Goal: Task Accomplishment & Management: Use online tool/utility

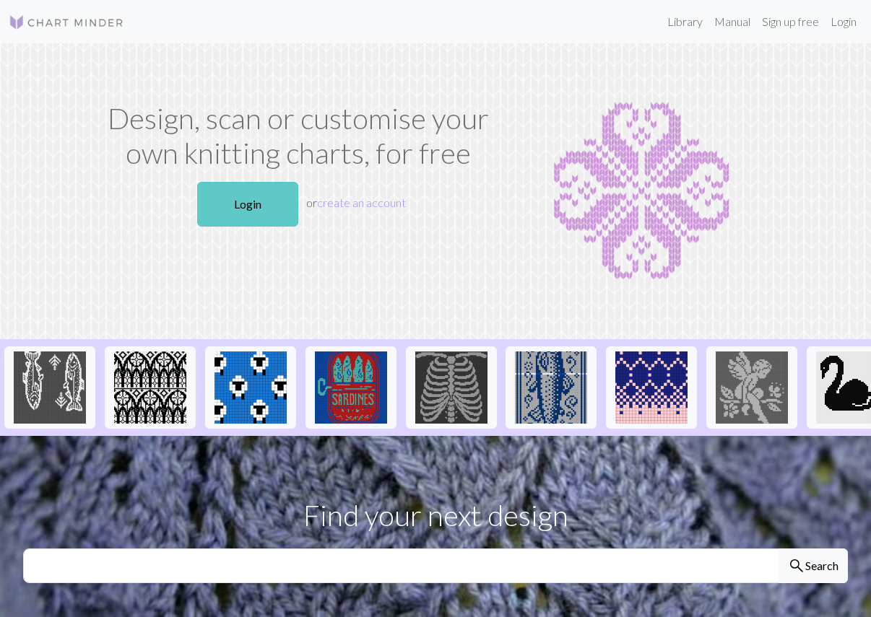
click at [252, 212] on link "Login" at bounding box center [247, 204] width 101 height 45
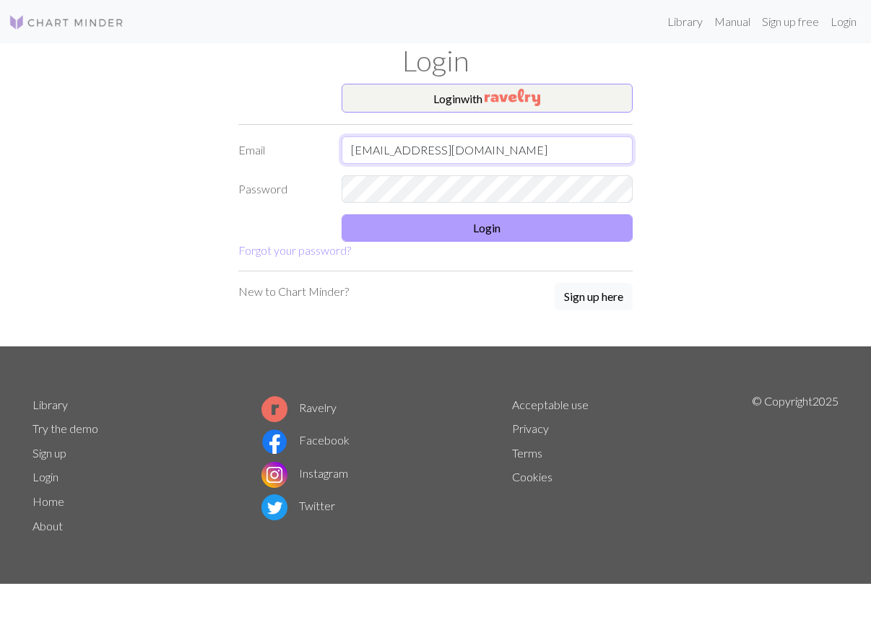
type input "[EMAIL_ADDRESS][DOMAIN_NAME]"
click at [519, 236] on button "Login" at bounding box center [488, 227] width 292 height 27
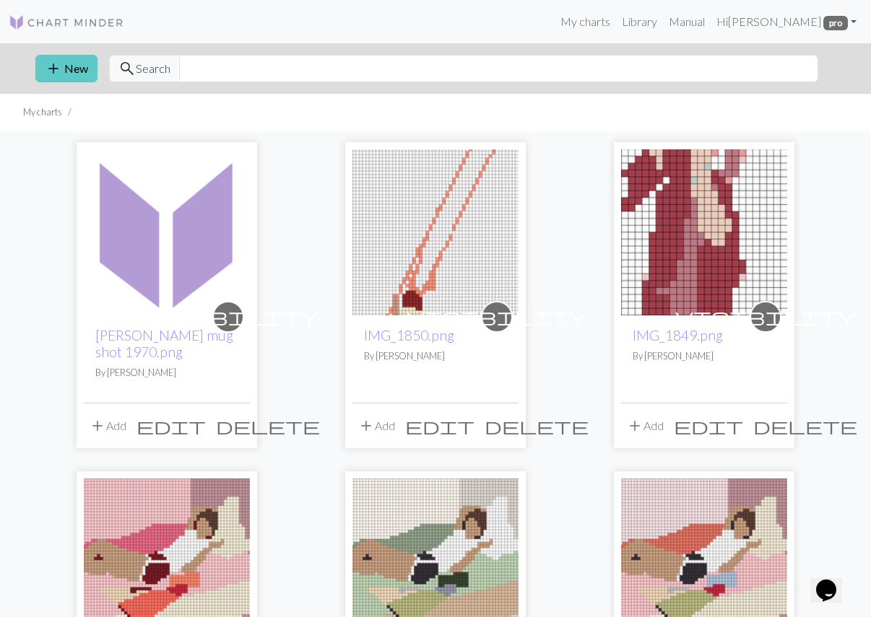
click at [71, 68] on button "add New" at bounding box center [66, 68] width 62 height 27
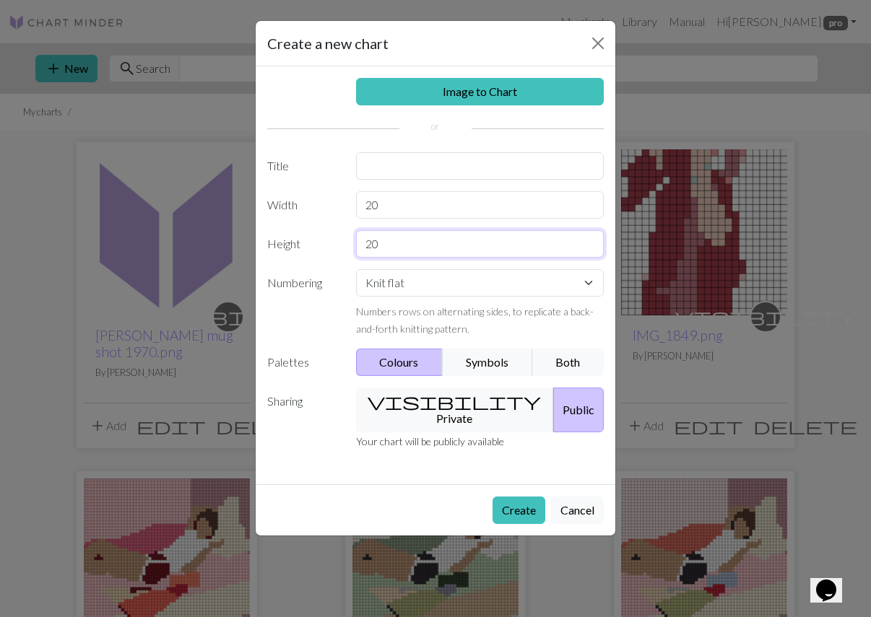
click at [485, 234] on input "20" at bounding box center [480, 243] width 248 height 27
type input "70"
click at [449, 207] on input "20" at bounding box center [480, 204] width 248 height 27
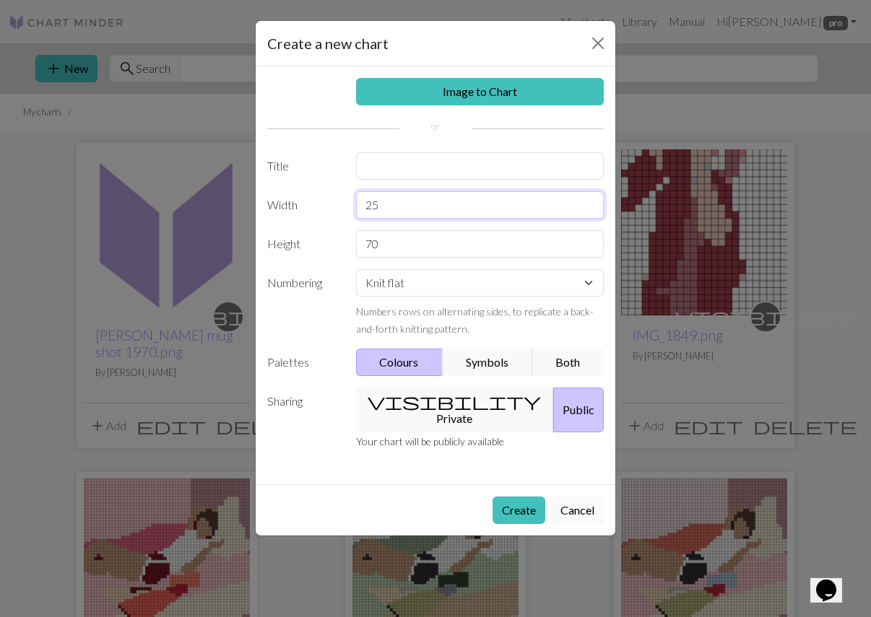
type input "25"
click at [555, 408] on button "Public" at bounding box center [578, 410] width 51 height 45
click at [463, 396] on button "visibility Private" at bounding box center [455, 410] width 199 height 45
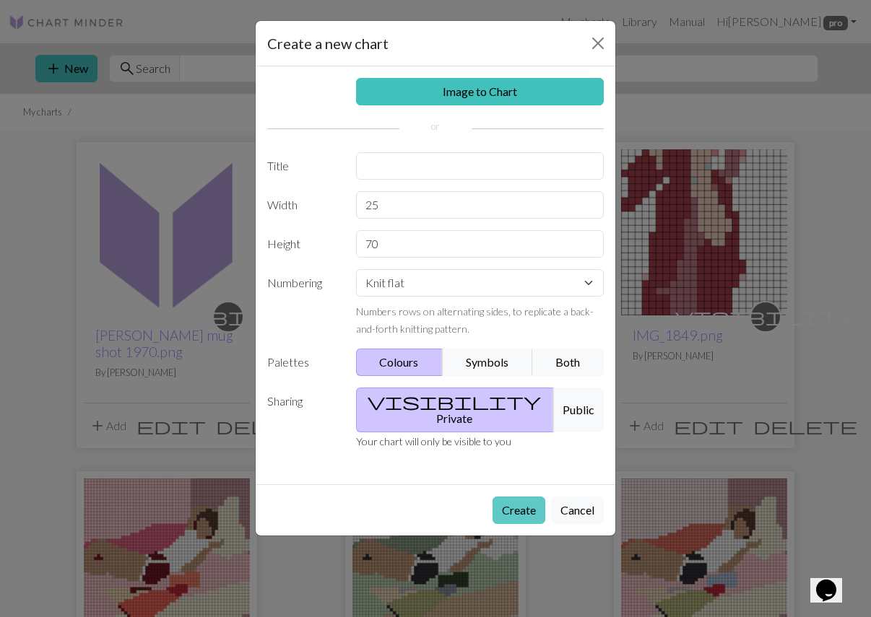
click at [518, 499] on button "Create" at bounding box center [519, 510] width 53 height 27
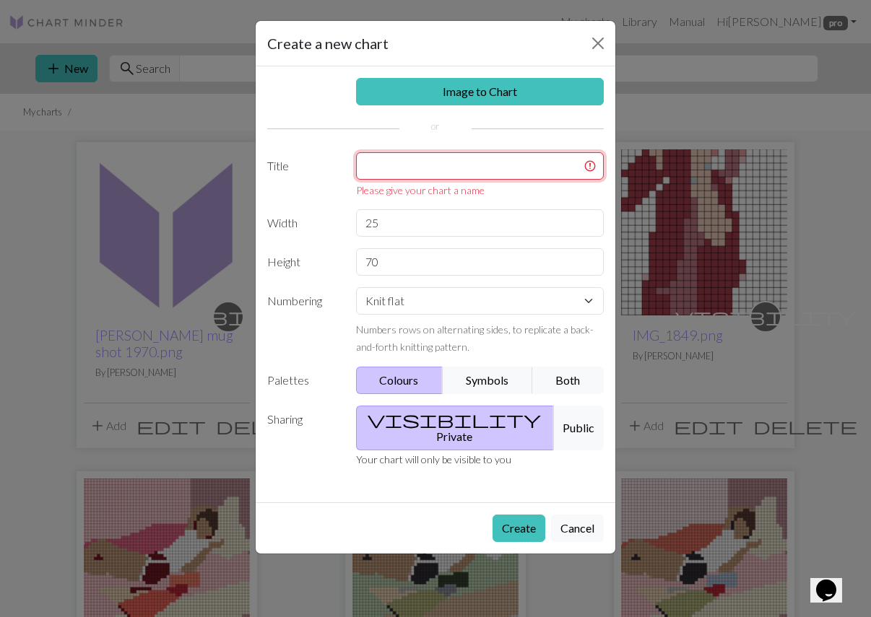
click at [417, 162] on input "text" at bounding box center [480, 165] width 248 height 27
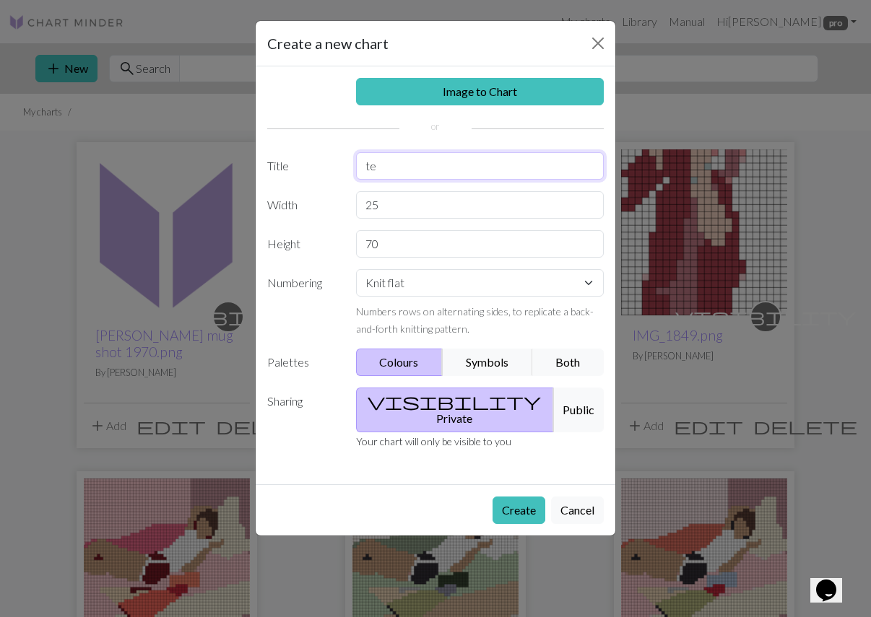
type input "t"
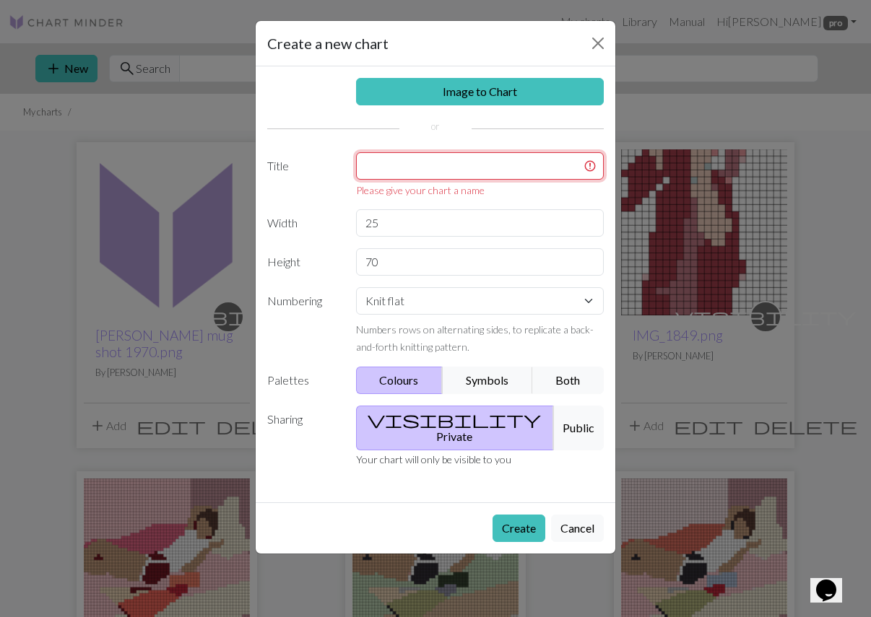
type input "t"
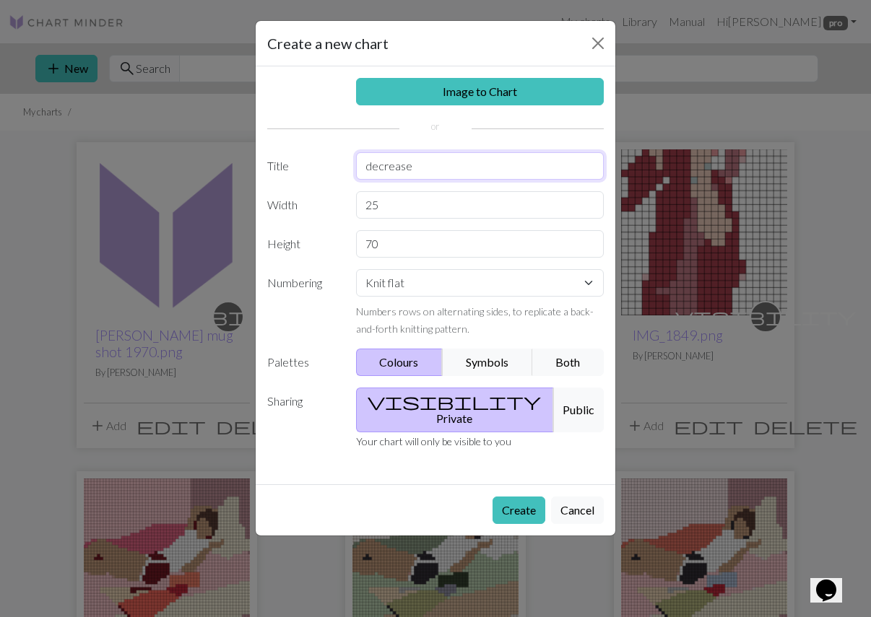
type input "decrease"
click at [517, 497] on button "Create" at bounding box center [519, 510] width 53 height 27
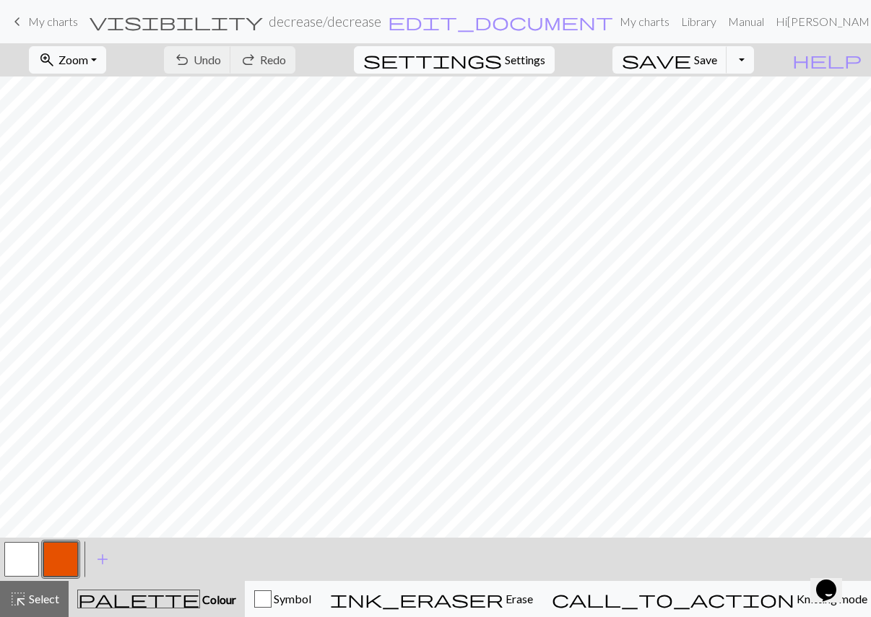
click at [502, 60] on span "settings" at bounding box center [432, 60] width 139 height 20
select select "aran"
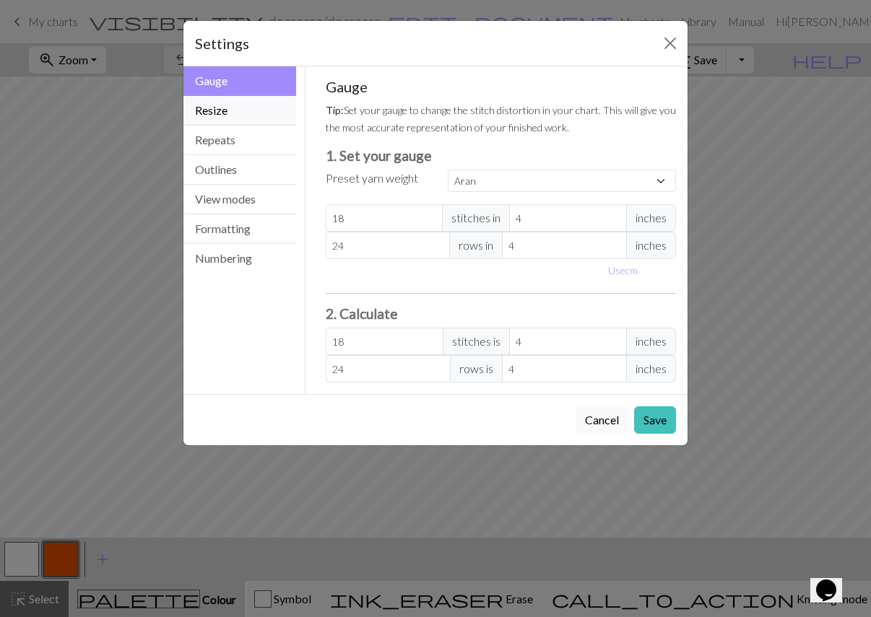
click at [237, 105] on button "Resize" at bounding box center [239, 111] width 113 height 30
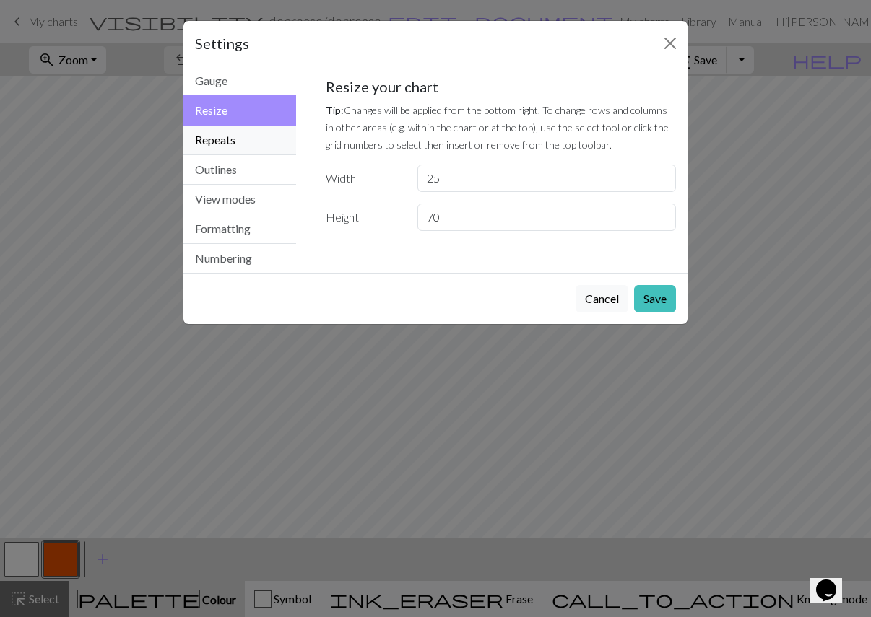
click at [232, 134] on button "Repeats" at bounding box center [239, 141] width 113 height 30
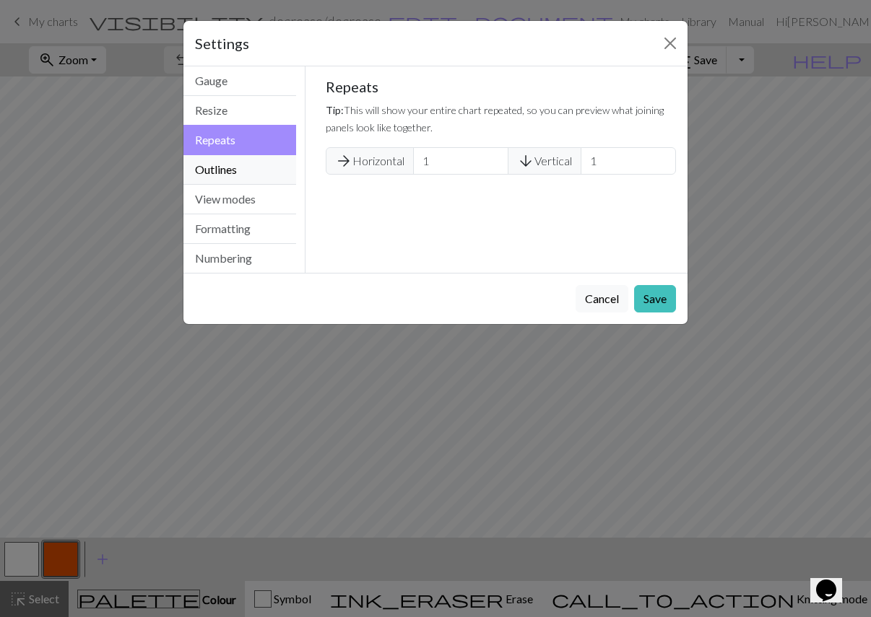
click at [224, 160] on button "Outlines" at bounding box center [239, 170] width 113 height 30
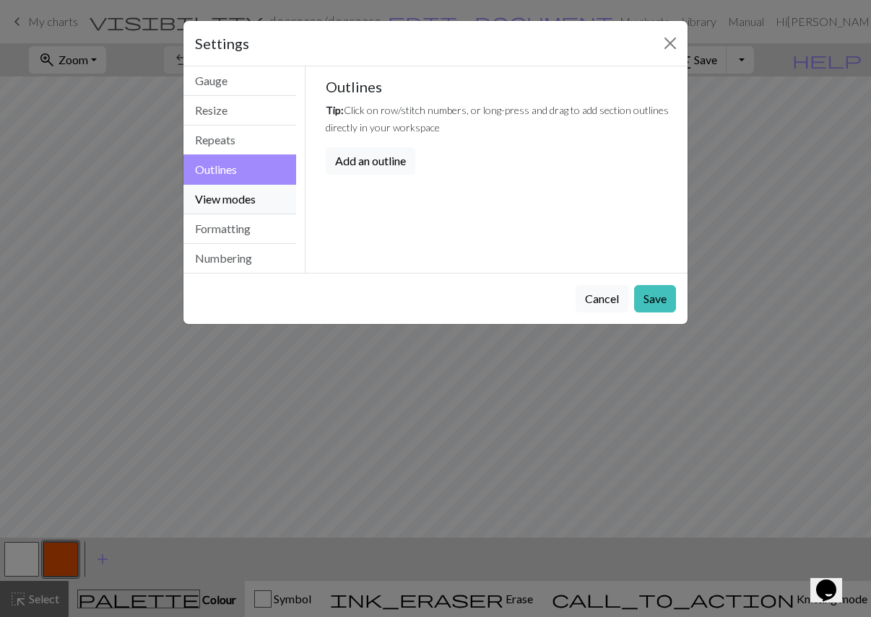
click at [218, 193] on button "View modes" at bounding box center [239, 200] width 113 height 30
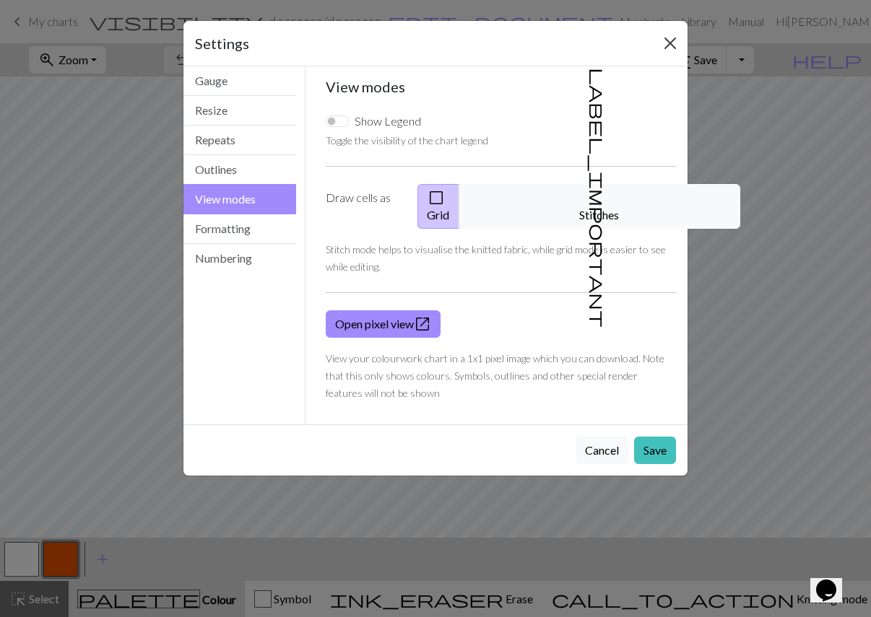
click at [671, 38] on button "Close" at bounding box center [670, 43] width 23 height 23
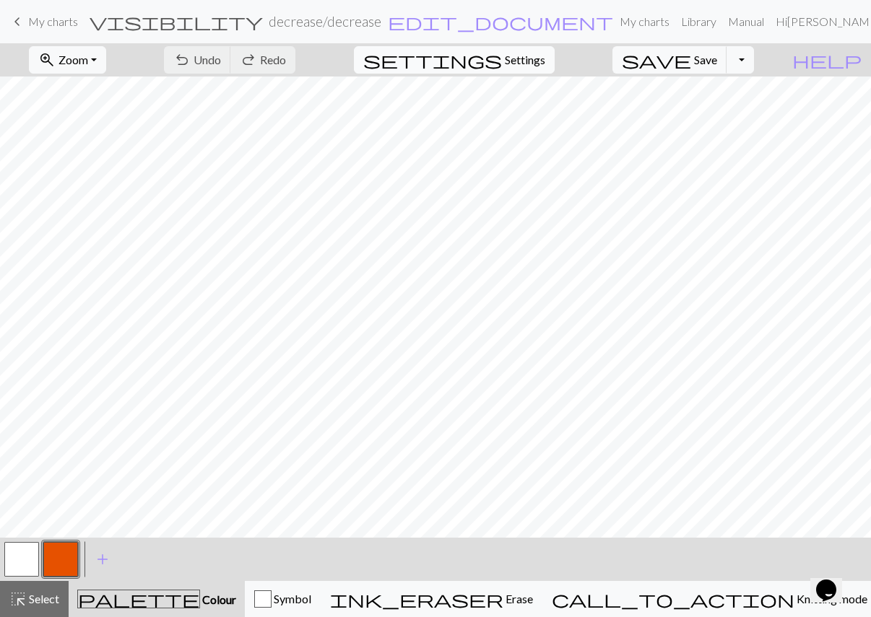
click at [542, 64] on span "Settings" at bounding box center [525, 59] width 40 height 17
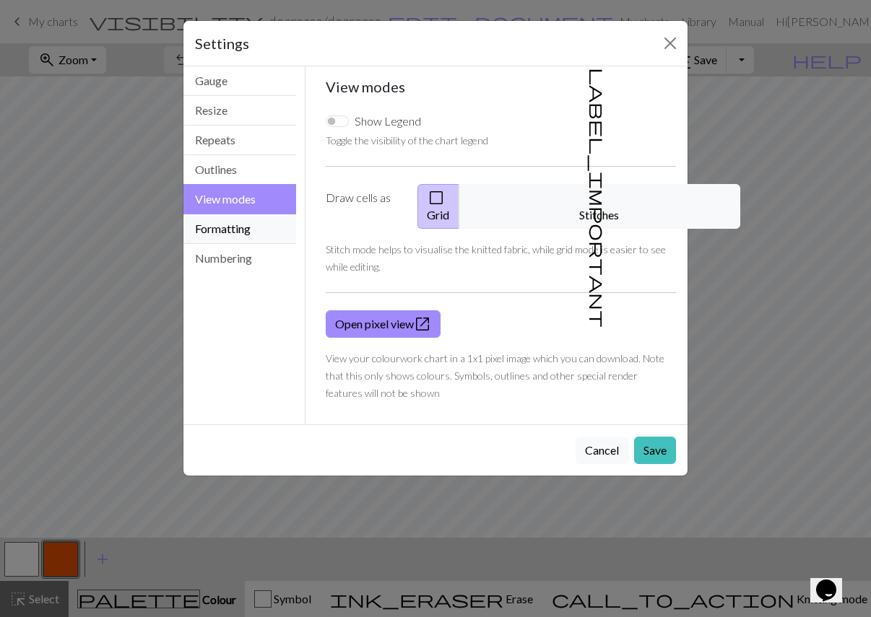
click at [266, 227] on button "Formatting" at bounding box center [239, 229] width 113 height 30
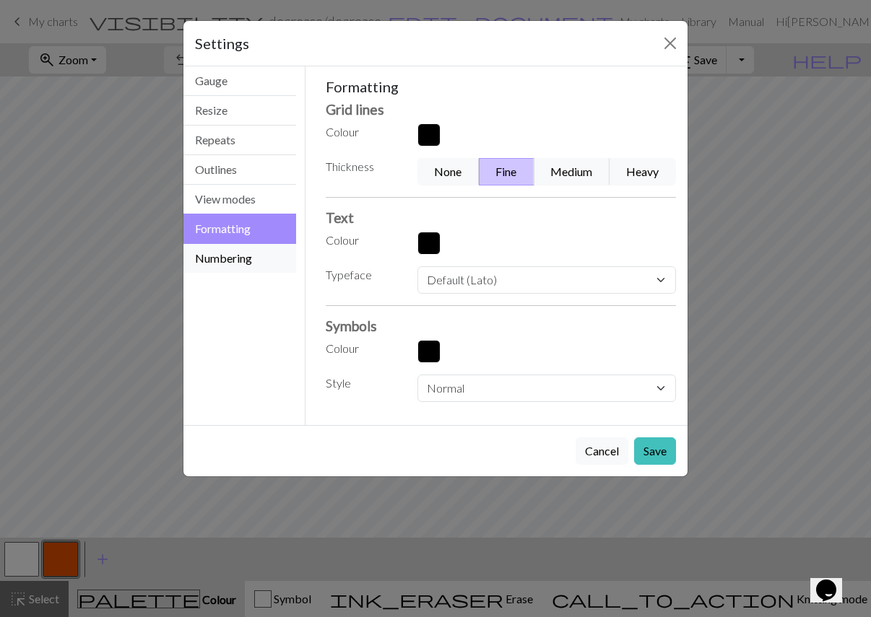
click at [251, 256] on button "Numbering" at bounding box center [239, 258] width 113 height 29
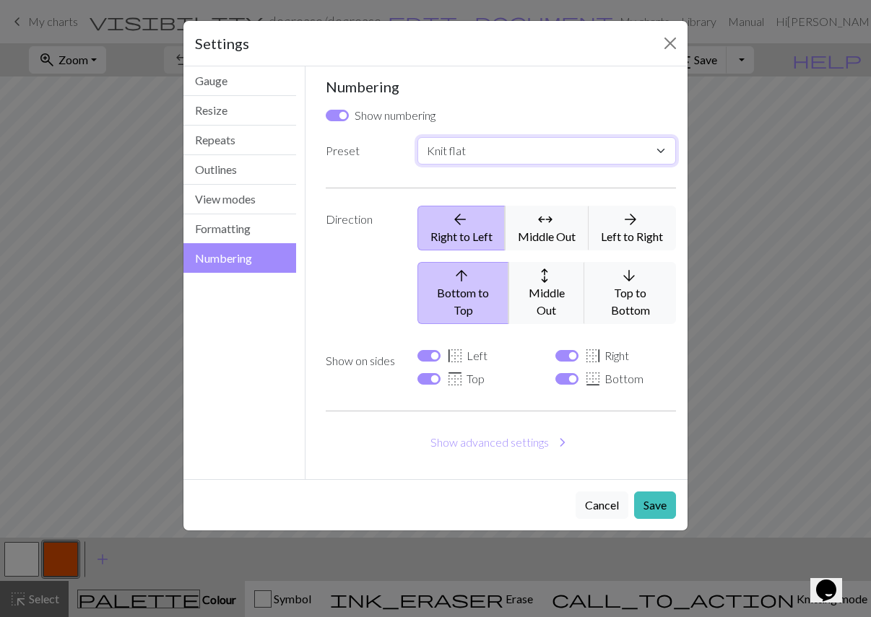
select select "round"
checkbox input "false"
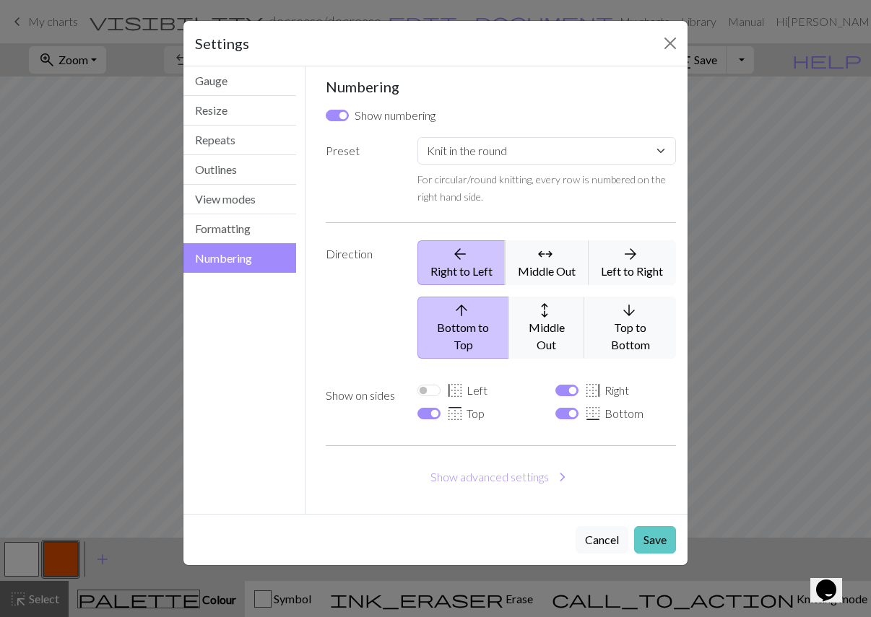
click at [655, 531] on button "Save" at bounding box center [655, 539] width 42 height 27
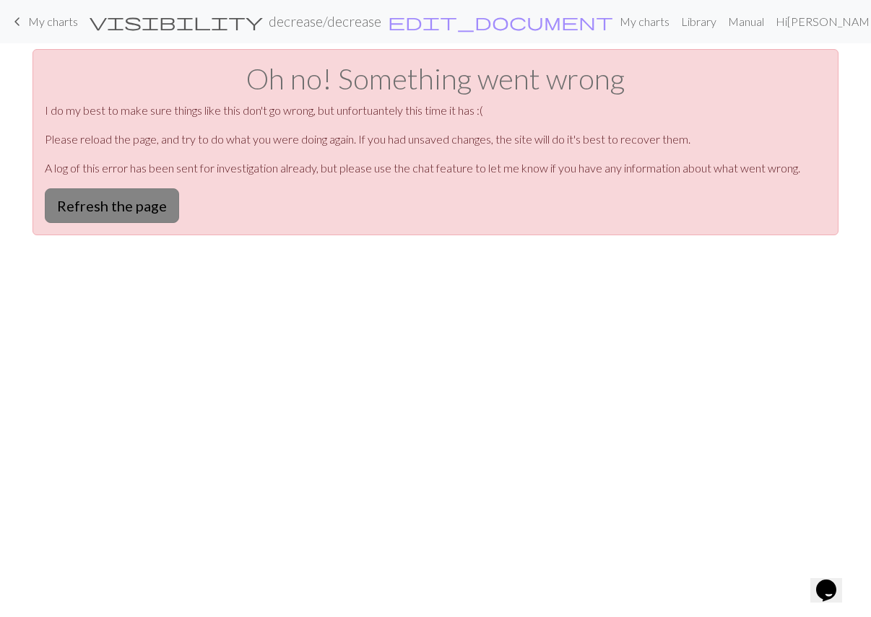
click at [153, 212] on button "Refresh the page" at bounding box center [112, 205] width 134 height 35
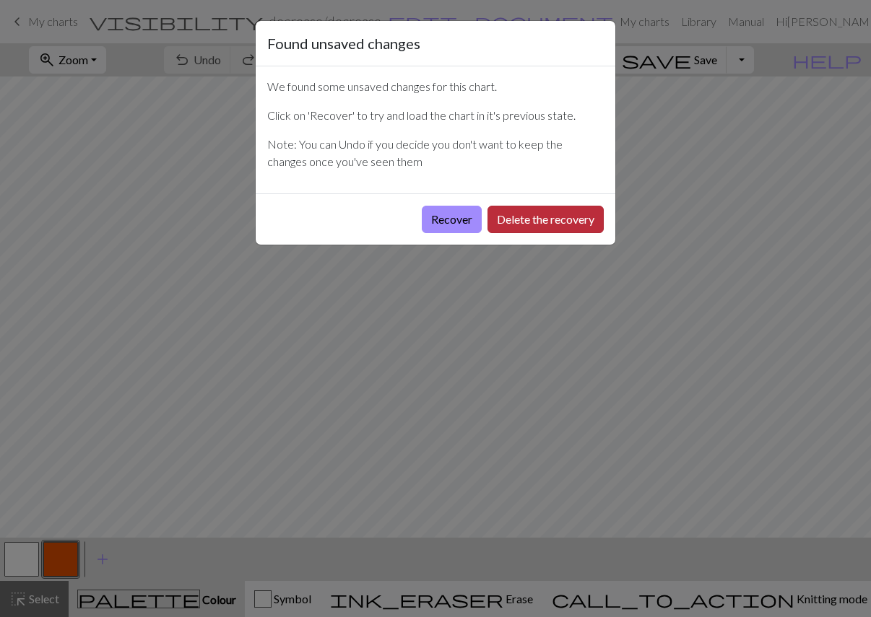
click at [556, 225] on button "Delete the recovery" at bounding box center [545, 219] width 116 height 27
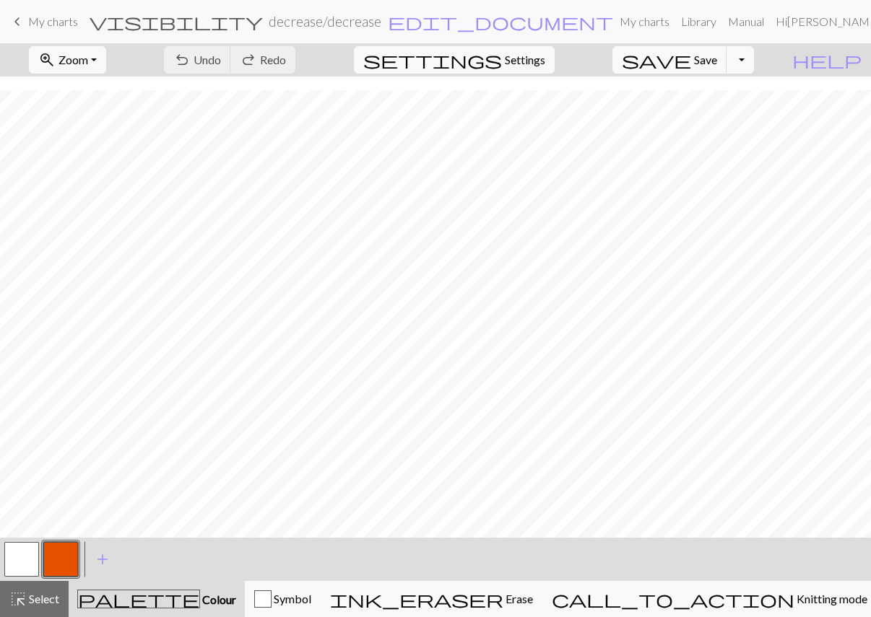
scroll to position [232, 0]
click at [88, 58] on span "Zoom" at bounding box center [73, 60] width 30 height 14
click at [121, 90] on button "Fit all" at bounding box center [87, 91] width 114 height 23
click at [27, 556] on button "button" at bounding box center [21, 559] width 35 height 35
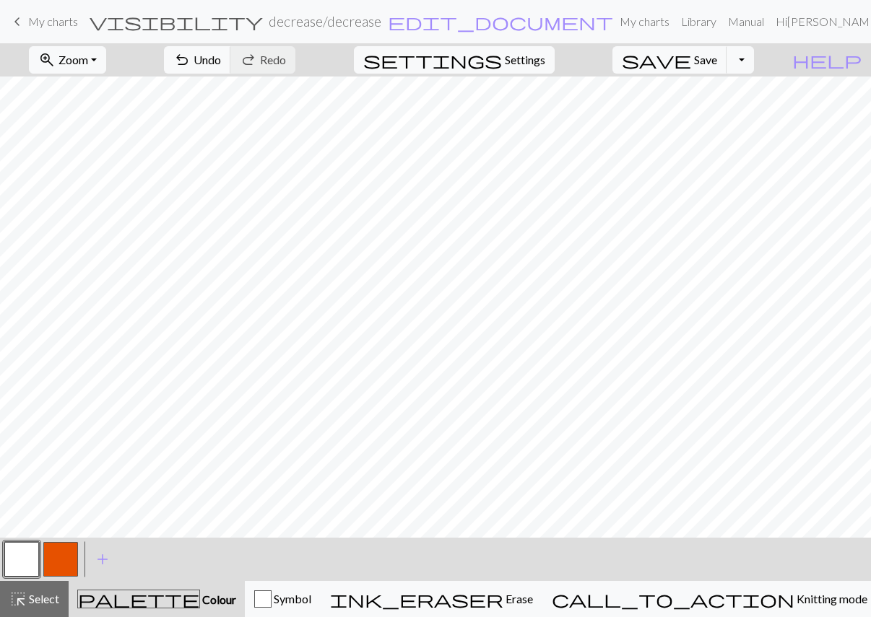
click at [68, 558] on button "button" at bounding box center [60, 559] width 35 height 35
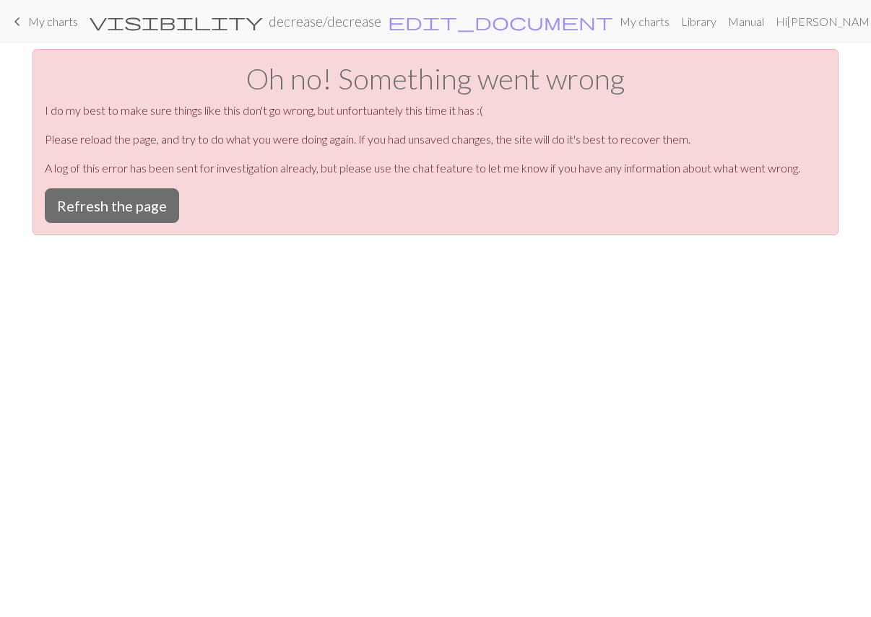
scroll to position [0, 0]
click at [149, 198] on button "Refresh the page" at bounding box center [112, 205] width 134 height 35
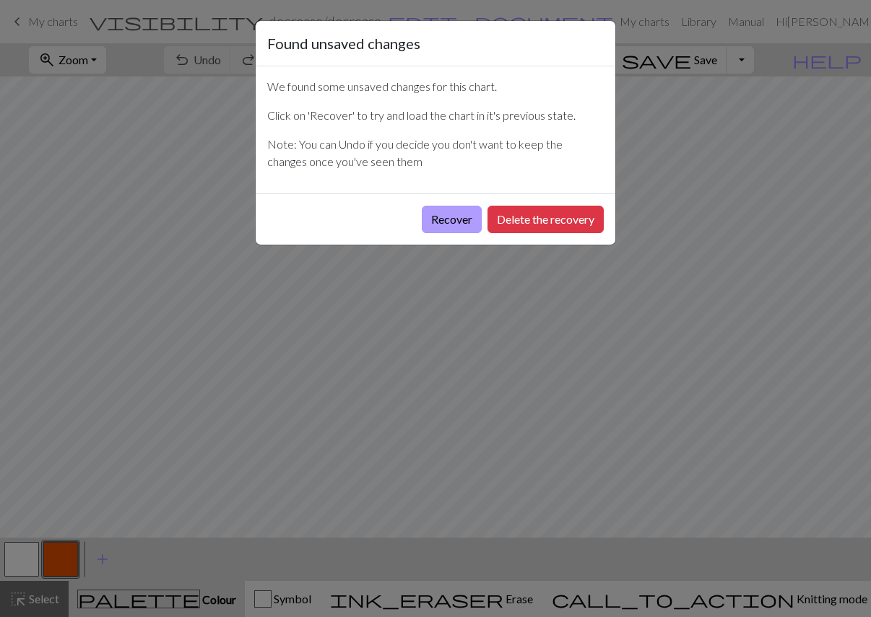
click at [454, 221] on button "Recover" at bounding box center [452, 219] width 60 height 27
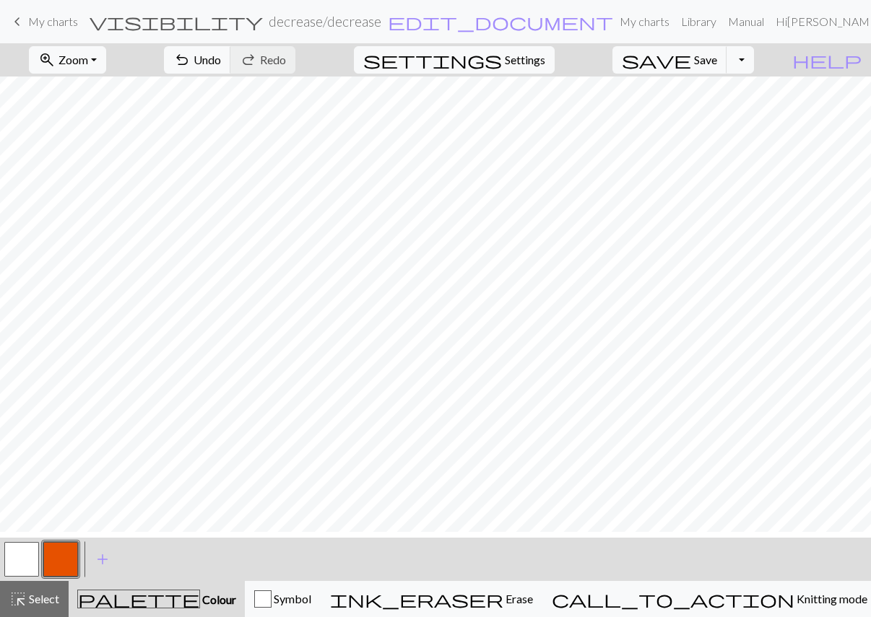
scroll to position [470, 0]
click at [27, 555] on button "button" at bounding box center [21, 559] width 35 height 35
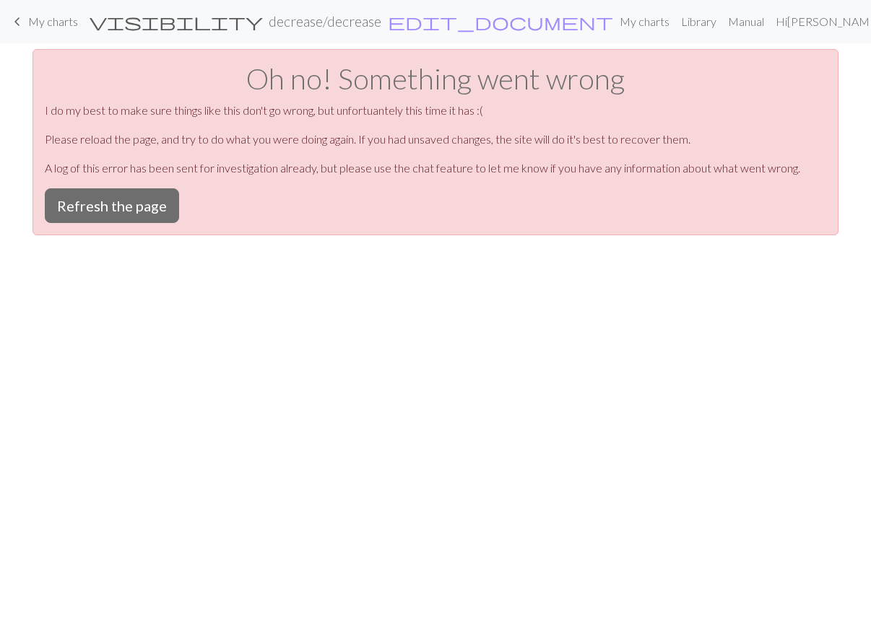
scroll to position [0, 0]
click at [141, 209] on button "Refresh the page" at bounding box center [112, 205] width 134 height 35
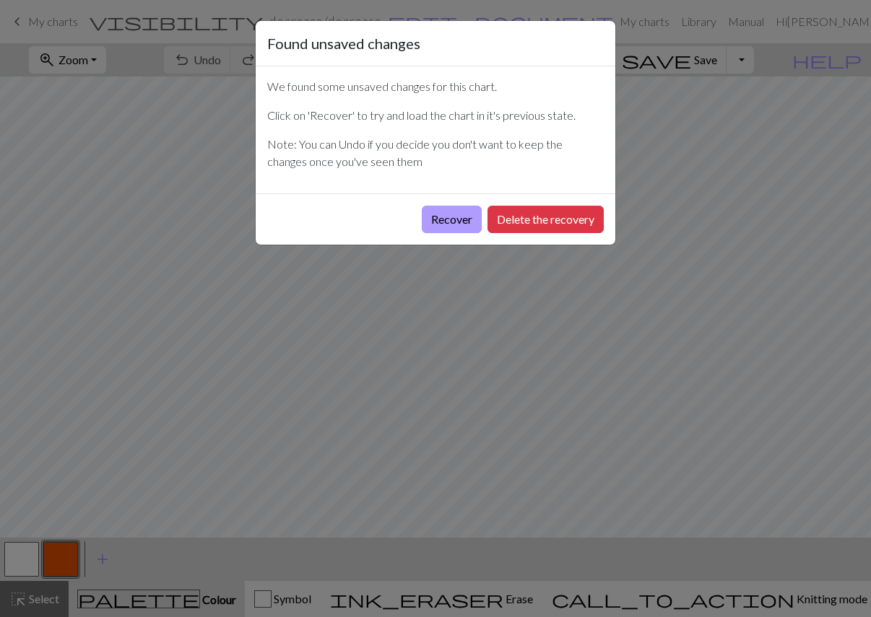
click at [439, 225] on button "Recover" at bounding box center [452, 219] width 60 height 27
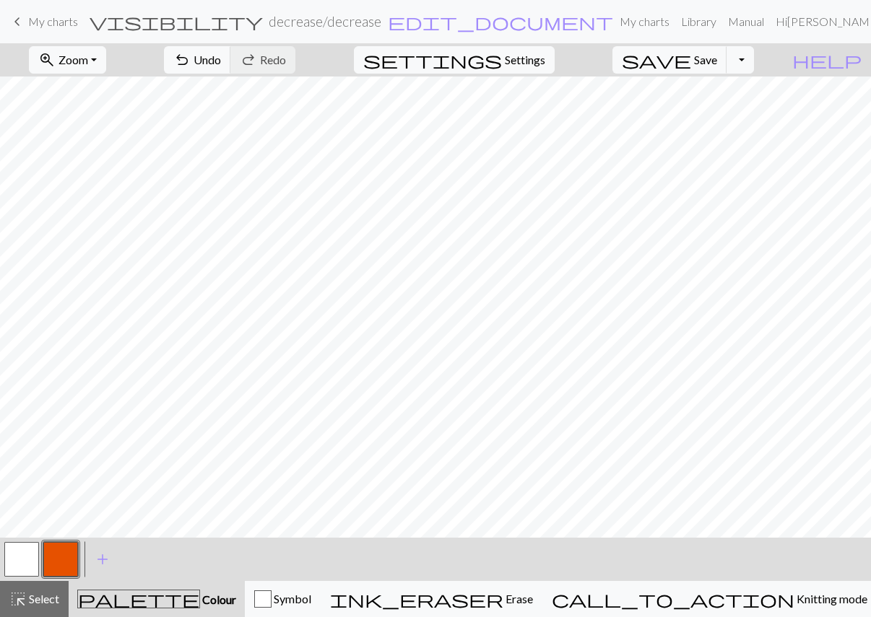
scroll to position [615, 0]
click at [88, 53] on span "Zoom" at bounding box center [73, 60] width 30 height 14
click at [122, 144] on button "Fit height" at bounding box center [87, 137] width 114 height 23
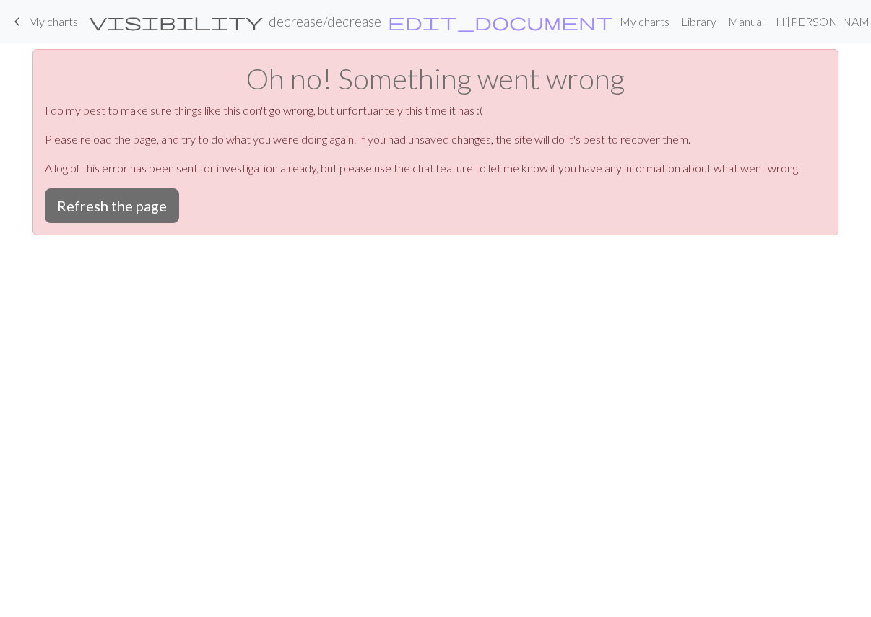
scroll to position [0, 0]
